Goal: Communication & Community: Answer question/provide support

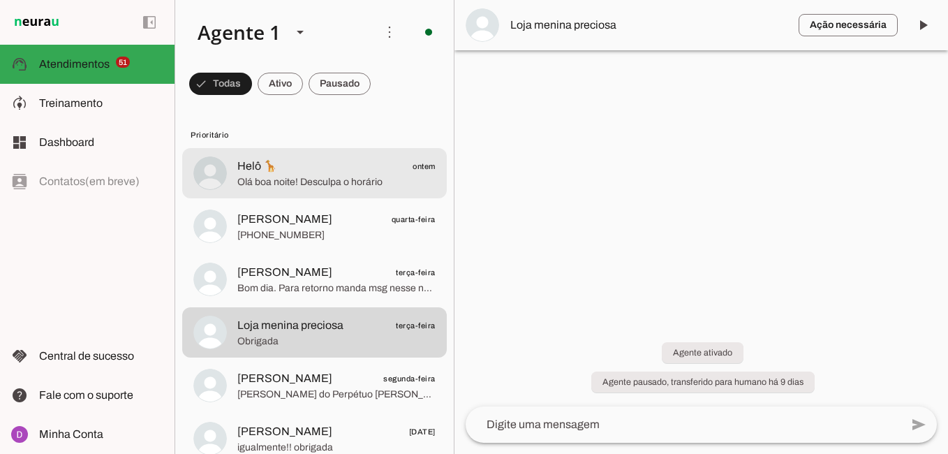
click at [308, 177] on span "Olá boa noite! Desculpa o horário" at bounding box center [336, 182] width 198 height 14
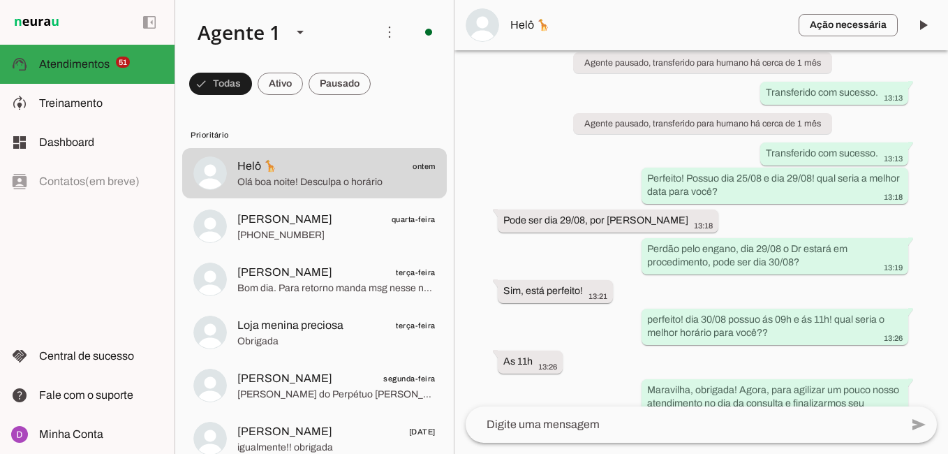
scroll to position [1061, 0]
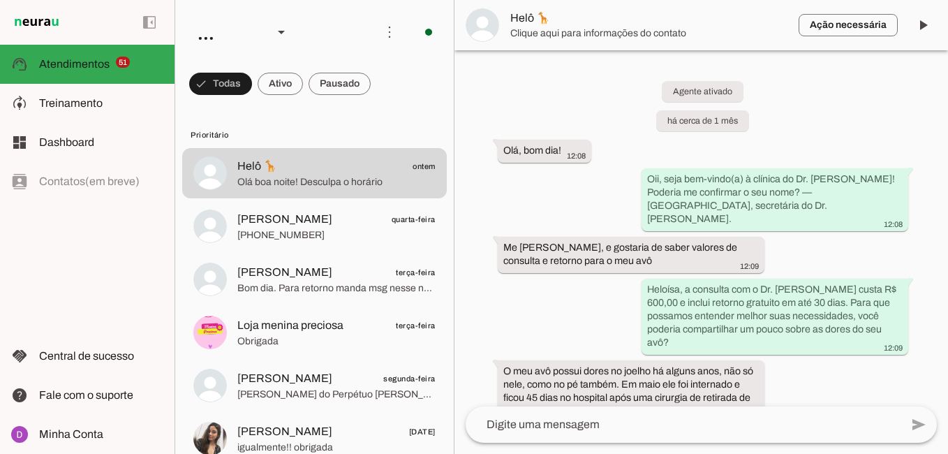
scroll to position [1061, 0]
